Goal: Task Accomplishment & Management: Complete application form

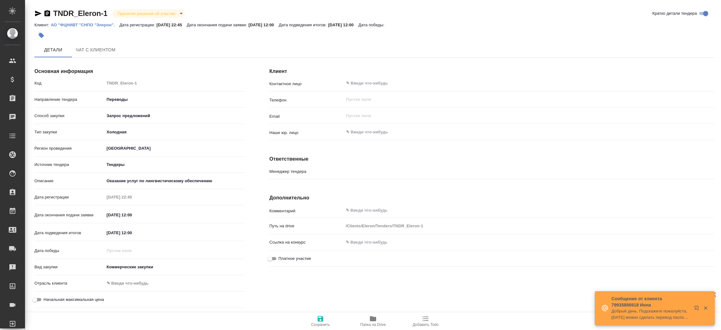
type input "Гудина Александра"
click at [38, 13] on icon "button" at bounding box center [38, 14] width 7 height 6
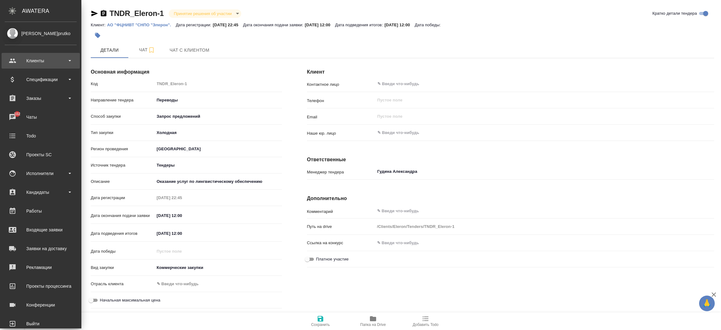
click at [51, 67] on div "Клиенты" at bounding box center [41, 61] width 78 height 16
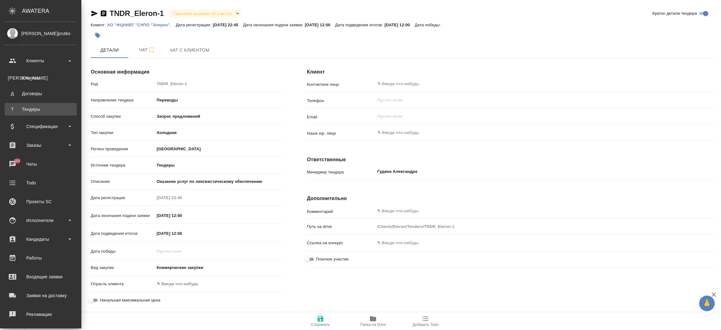
click at [44, 110] on link "Т Тендеры" at bounding box center [41, 109] width 72 height 13
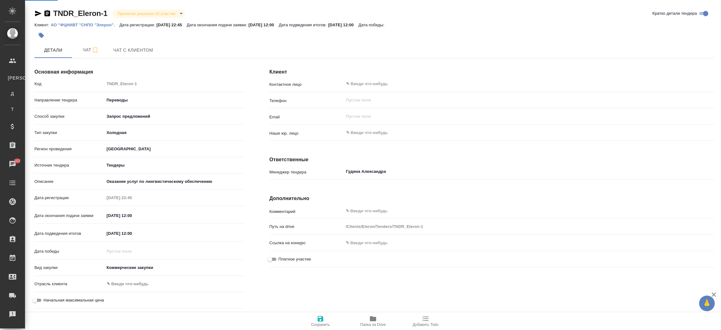
click at [44, 110] on div ".cls-1 fill:#fff; AWATERA Прутько Ирина i.prutko Клиенты К Клиенты Д Договоры Т…" at bounding box center [360, 165] width 721 height 330
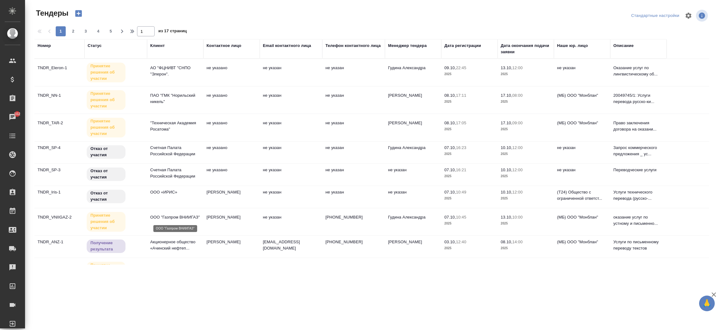
click at [174, 217] on p "ООО "Газпром ВНИИГАЗ"" at bounding box center [175, 217] width 50 height 6
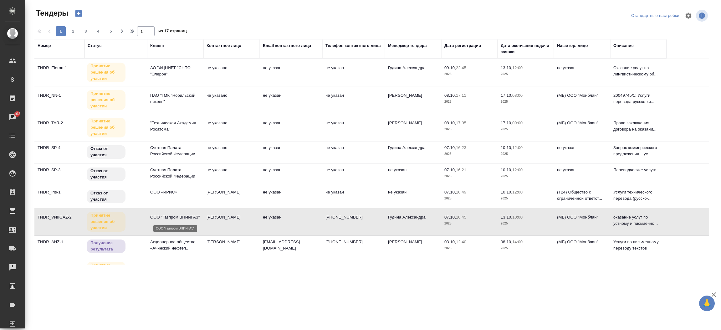
click at [174, 217] on p "ООО "Газпром ВНИИГАЗ"" at bounding box center [175, 217] width 50 height 6
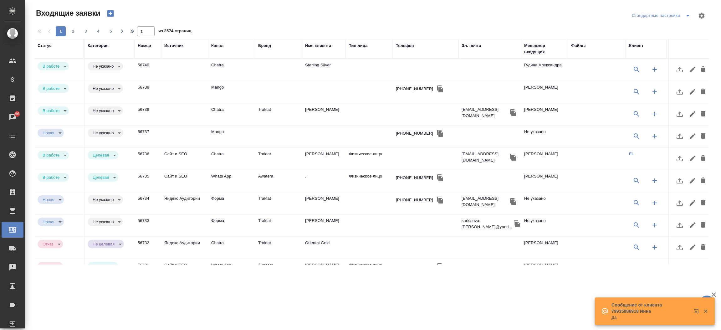
select select "RU"
click at [403, 46] on div "Телефон" at bounding box center [405, 46] width 18 height 6
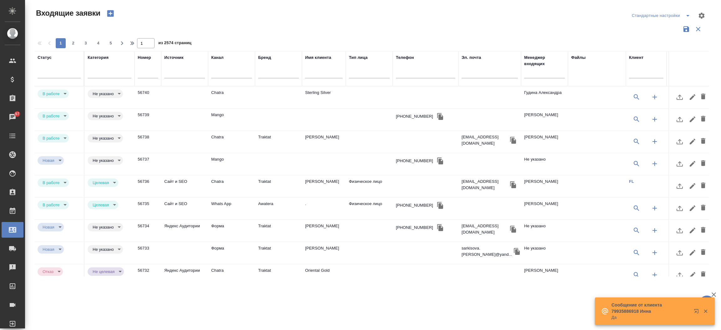
click at [403, 71] on div at bounding box center [425, 74] width 59 height 15
click at [403, 71] on input "text" at bounding box center [425, 74] width 59 height 8
paste input "+7 930 930 01 20"
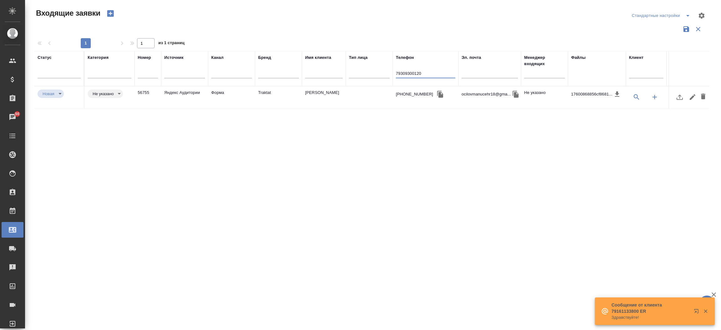
type input "79309300120"
click at [333, 93] on td "Очилов Манучехр" at bounding box center [324, 97] width 44 height 22
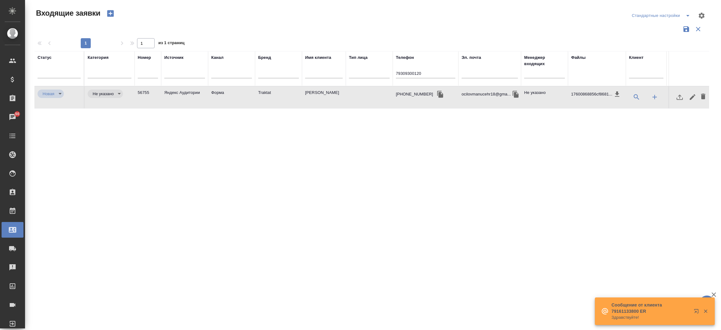
click at [333, 93] on td "Очилов Манучехр" at bounding box center [324, 97] width 44 height 22
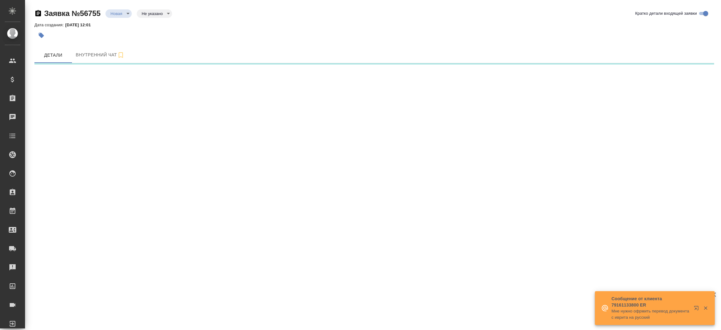
select select "RU"
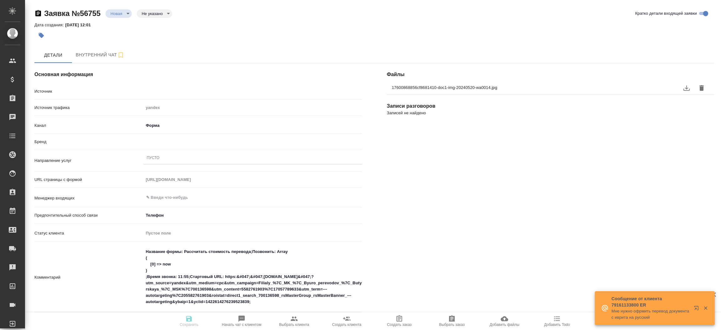
type textarea "x"
click at [661, 189] on div "Файлы 17600868856cf8681410-doc1-img-20240520-wa0014.jpg Записи разговоров Запис…" at bounding box center [550, 276] width 352 height 450
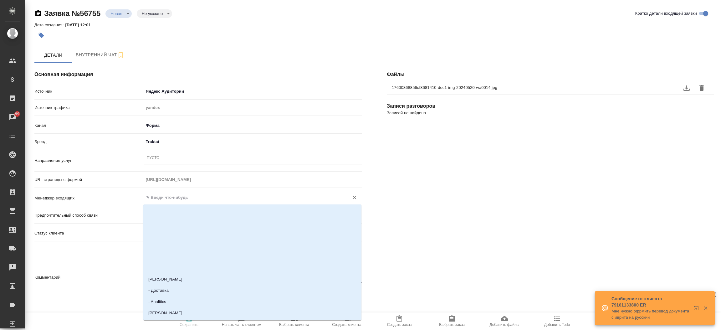
click at [217, 201] on input "text" at bounding box center [242, 198] width 193 height 8
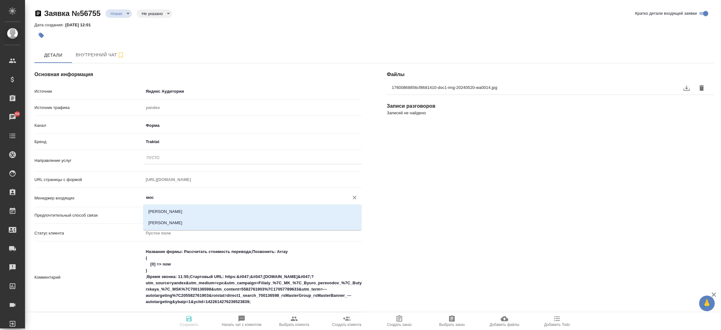
click at [214, 206] on li "Мосина Ирина" at bounding box center [252, 211] width 218 height 11
type input "Мосина Ирина"
type textarea "x"
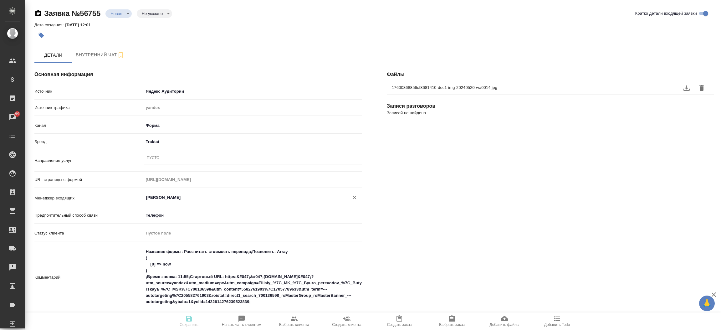
type input "Мосина Ирина"
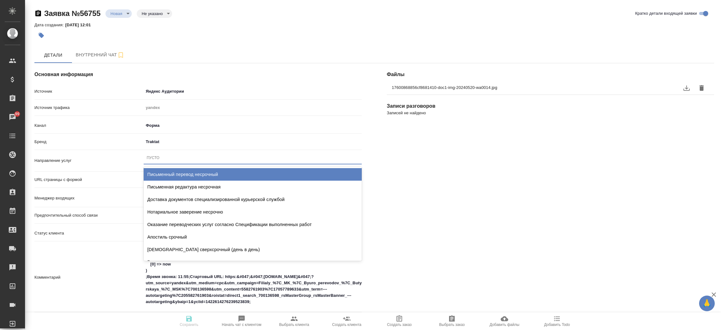
click at [191, 157] on div "Пусто" at bounding box center [253, 157] width 218 height 9
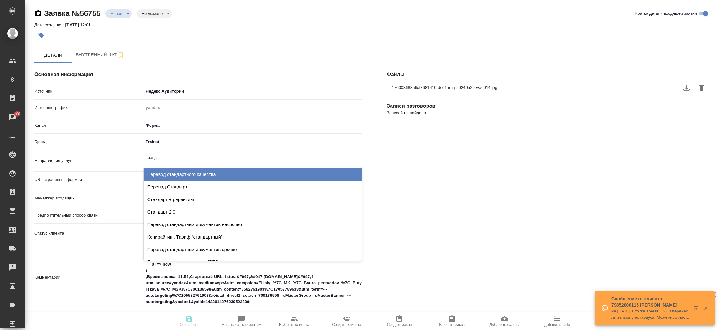
type input "стандарт"
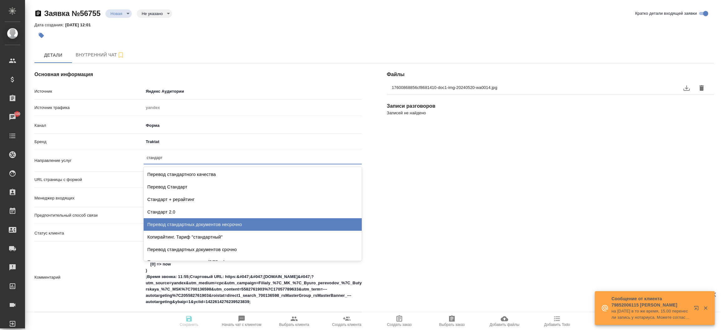
click at [200, 219] on div "Перевод стандартных документов несрочно" at bounding box center [253, 224] width 218 height 13
type textarea "x"
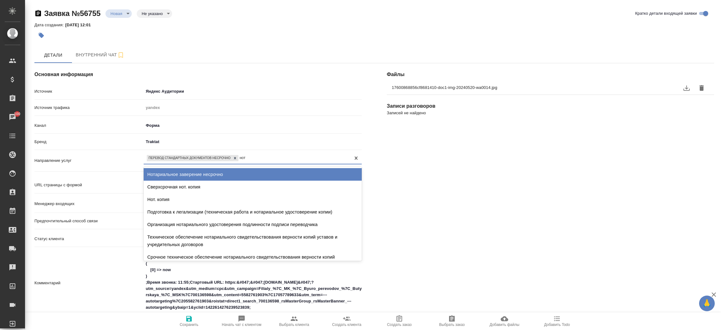
type input "нота"
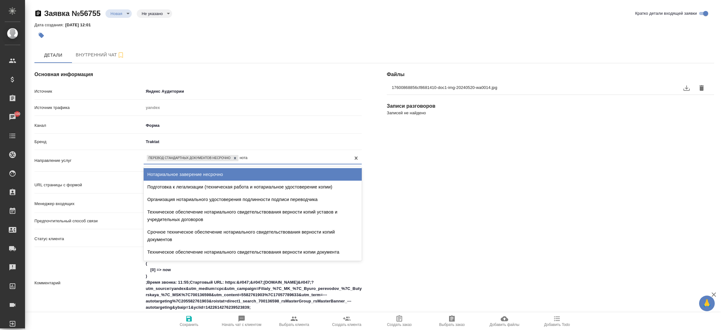
click at [204, 178] on div "Нотариальное заверение несрочно" at bounding box center [253, 174] width 218 height 13
type textarea "x"
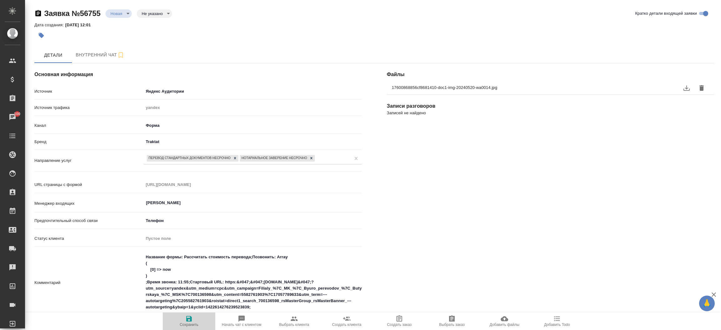
click at [191, 321] on icon "button" at bounding box center [189, 319] width 6 height 6
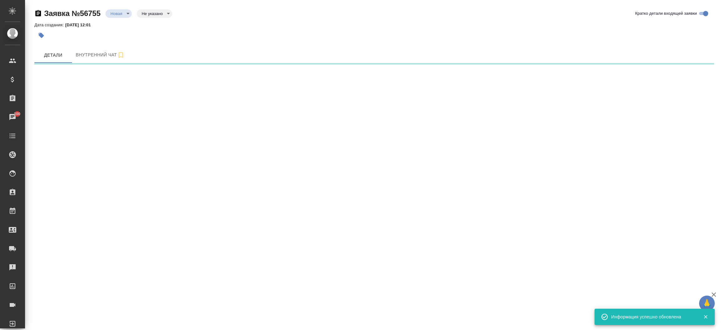
select select "RU"
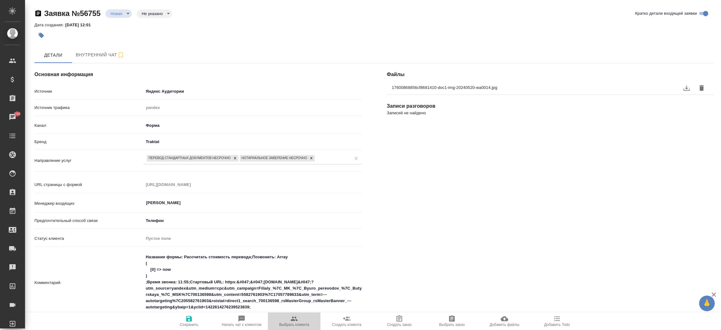
click at [287, 319] on span "Выбрать клиента" at bounding box center [294, 321] width 45 height 12
type textarea "x"
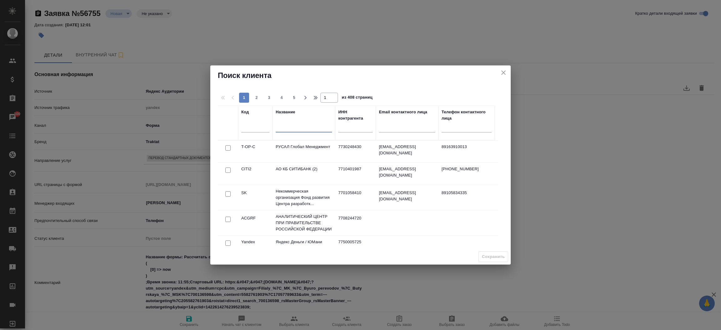
click at [280, 132] on input "text" at bounding box center [304, 129] width 56 height 8
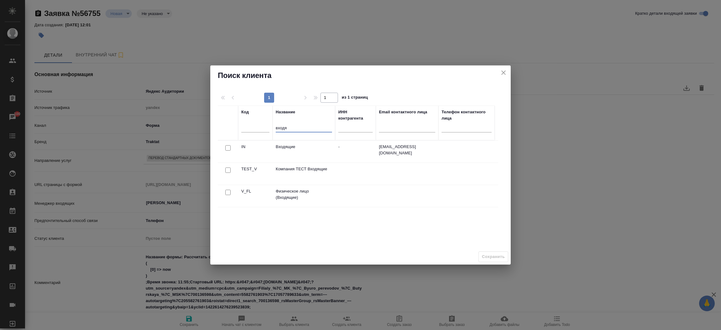
type input "входя"
click at [228, 194] on input "checkbox" at bounding box center [227, 192] width 5 height 5
checkbox input "true"
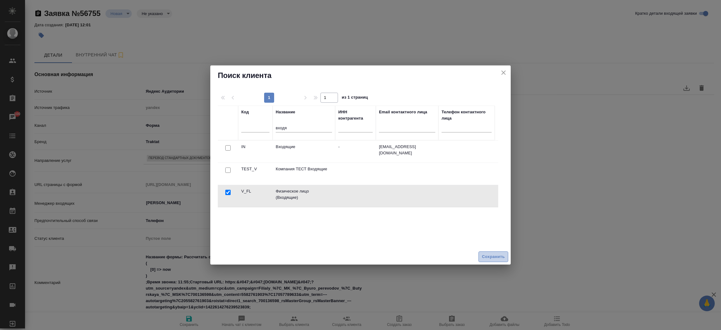
click at [497, 256] on span "Сохранить" at bounding box center [493, 256] width 23 height 7
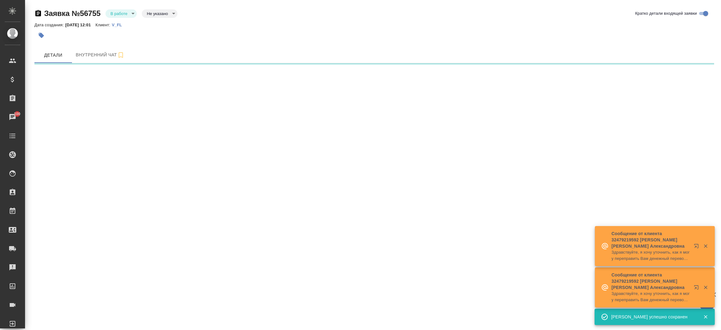
select select "RU"
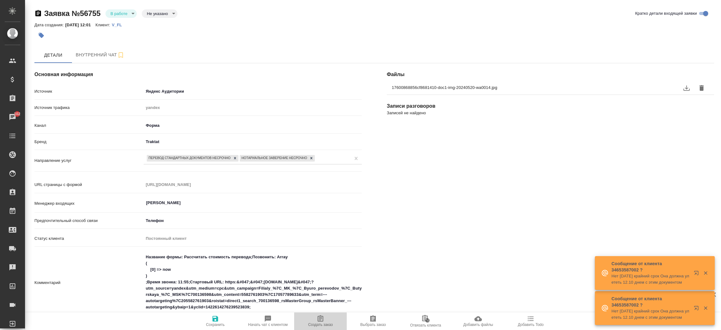
click at [320, 318] on icon "button" at bounding box center [321, 318] width 6 height 6
type textarea "x"
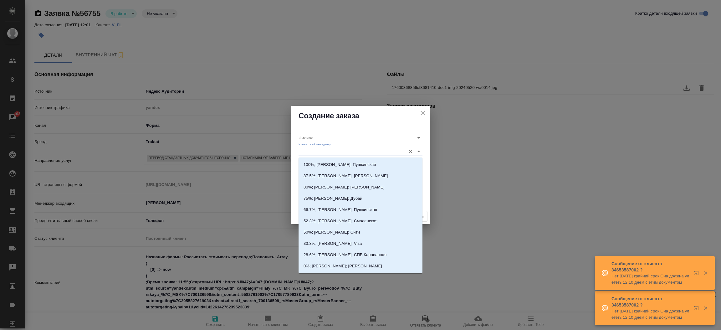
click at [322, 152] on input "Клиентский менеджер" at bounding box center [351, 151] width 104 height 8
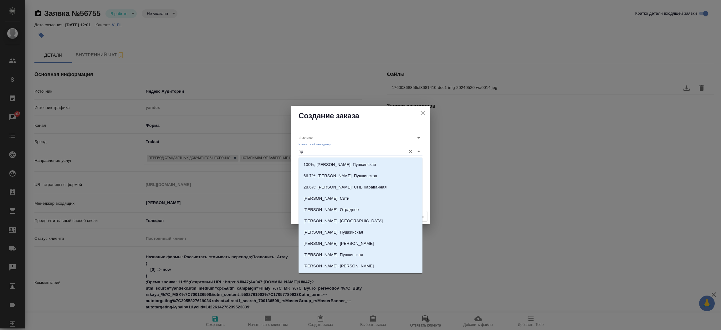
type input "про"
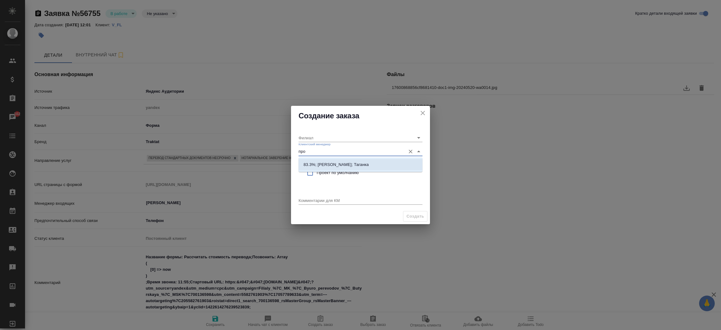
click at [331, 159] on li "83.3%; Прохорова Анастасия; Таганка" at bounding box center [361, 164] width 124 height 11
type input "Таганка"
type input "83.3%; Прохорова Анастасия; Таганка"
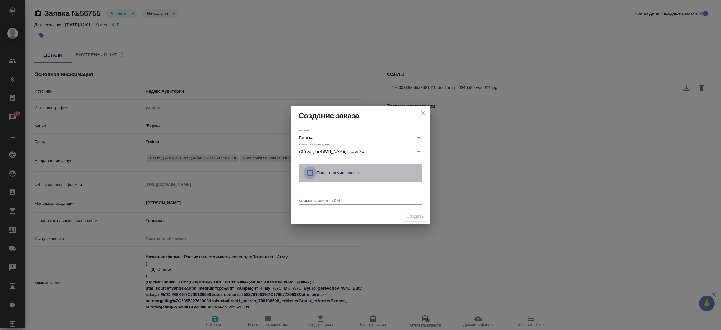
click at [311, 170] on input "checkbox" at bounding box center [310, 172] width 13 height 13
checkbox input "true"
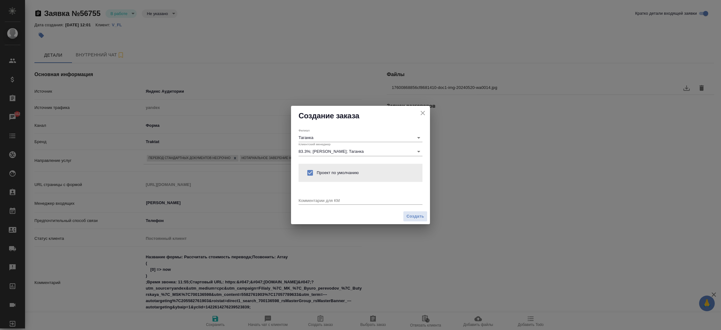
click at [312, 198] on textarea at bounding box center [361, 200] width 124 height 5
type textarea "от КВ: на русс и нз, в электронном виде и удобна таганская."
click at [413, 214] on span "Создать" at bounding box center [416, 216] width 18 height 7
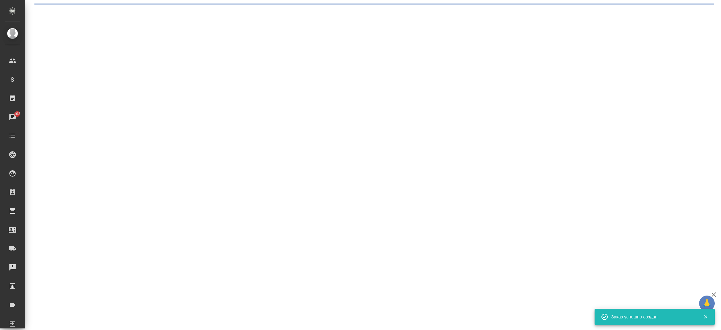
select select "RU"
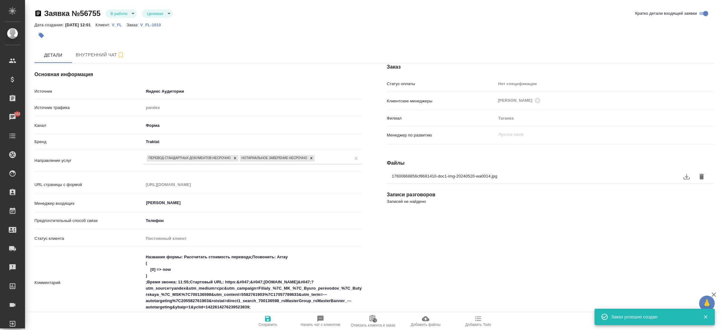
type textarea "x"
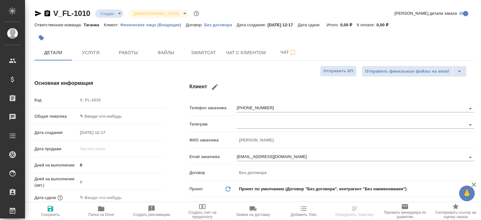
select select "RU"
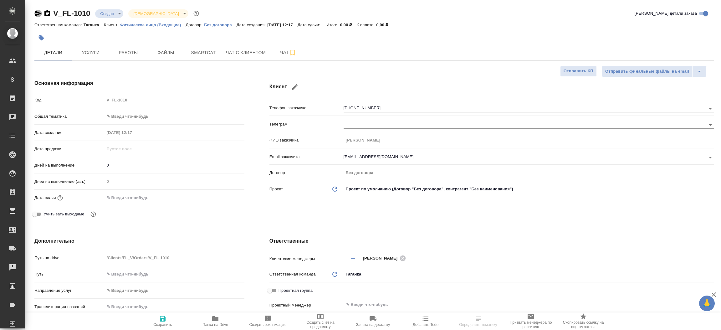
click at [39, 14] on icon "button" at bounding box center [38, 14] width 8 height 8
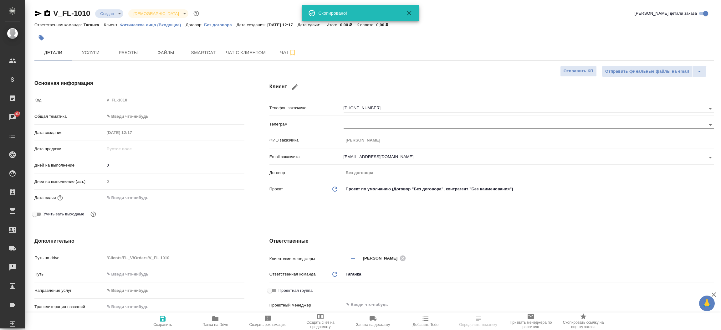
select select "RU"
type textarea "x"
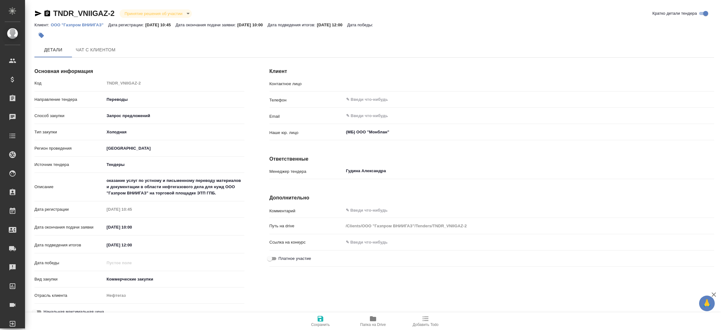
type input "[PERSON_NAME]"
click at [36, 14] on icon "button" at bounding box center [38, 14] width 7 height 6
